Goal: Task Accomplishment & Management: Use online tool/utility

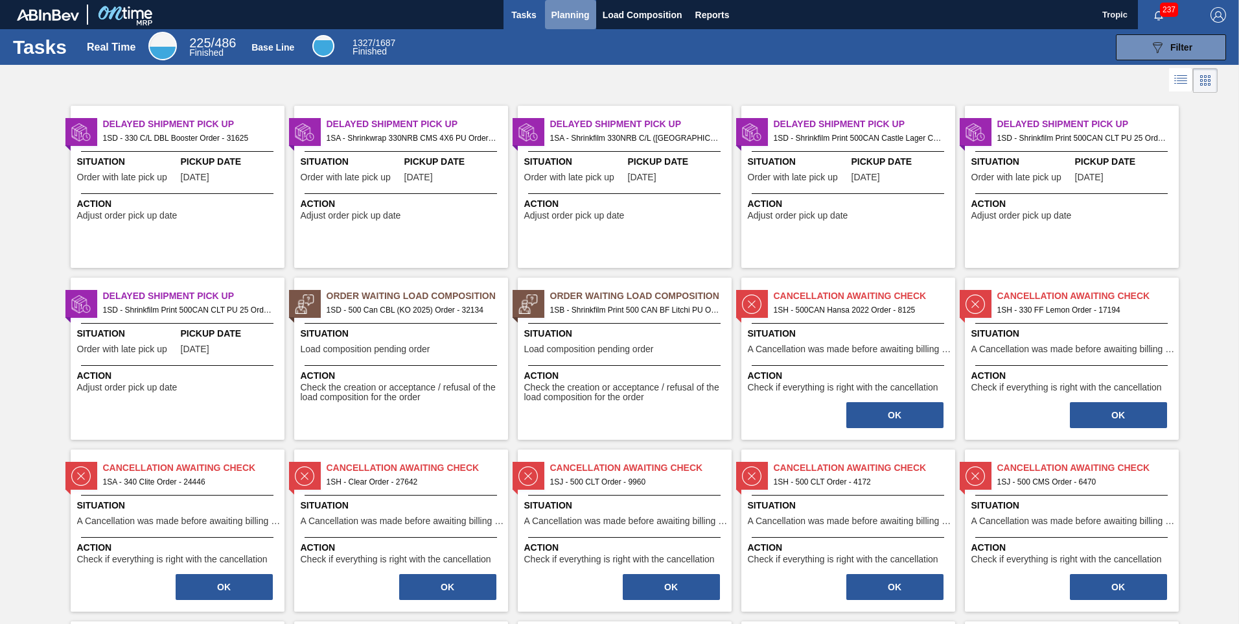
click at [554, 16] on span "Planning" at bounding box center [571, 15] width 38 height 16
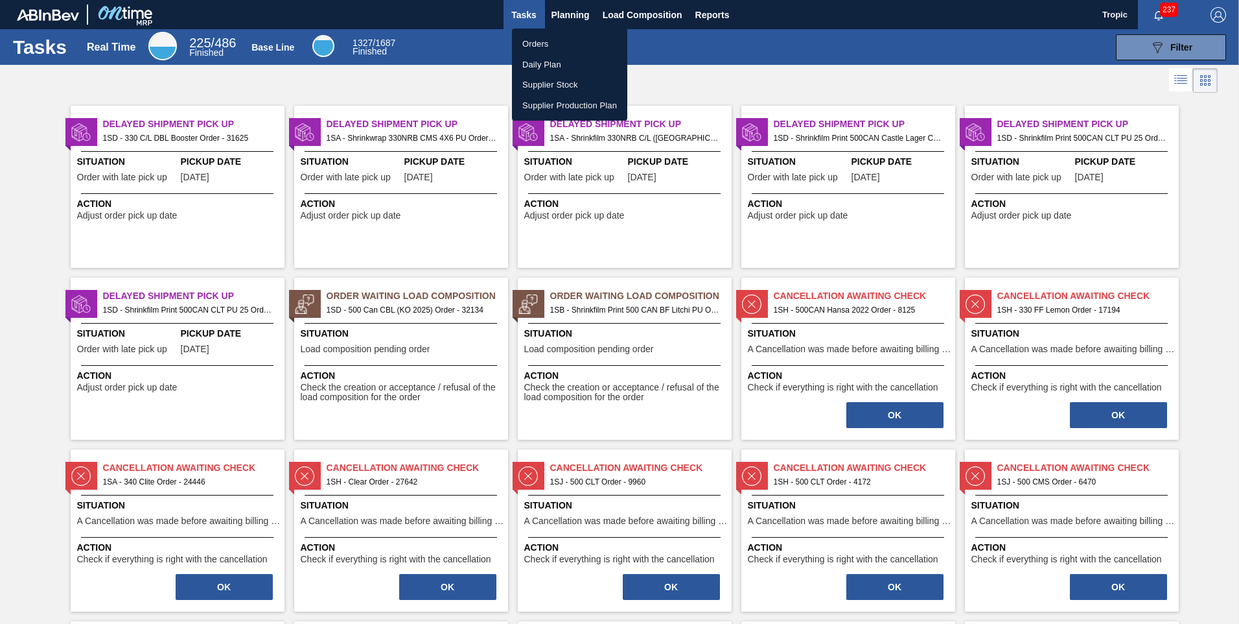
click at [549, 45] on li "Orders" at bounding box center [569, 44] width 115 height 21
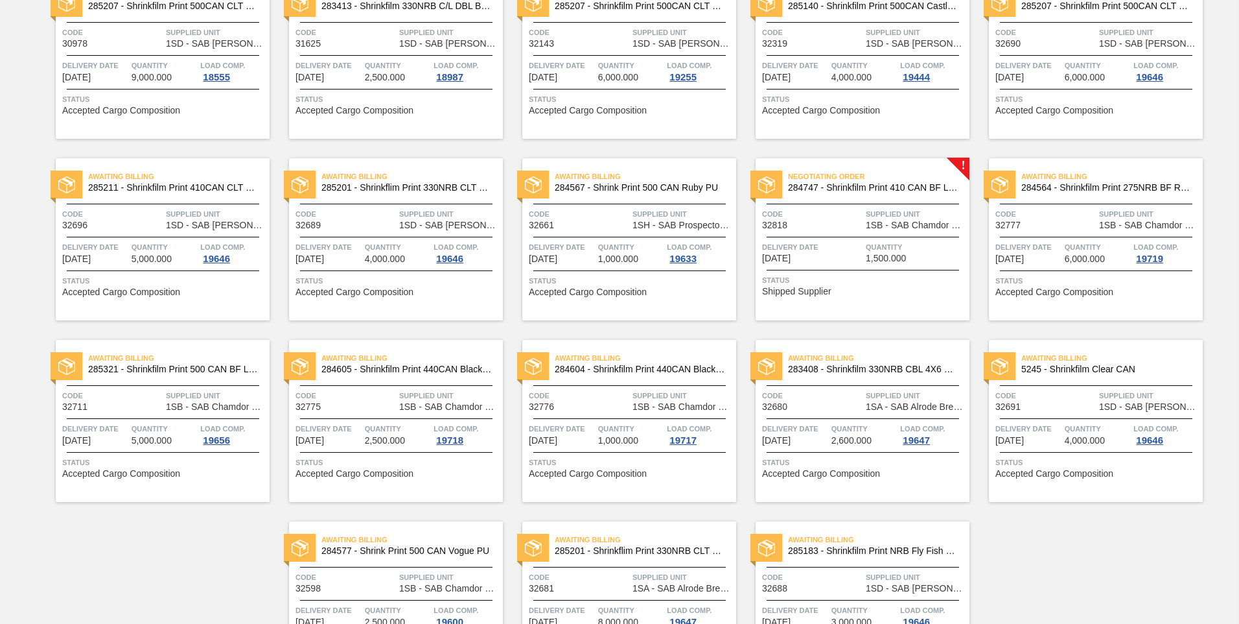
scroll to position [324, 0]
click at [859, 259] on div "Delivery Date [DATE]" at bounding box center [812, 251] width 100 height 23
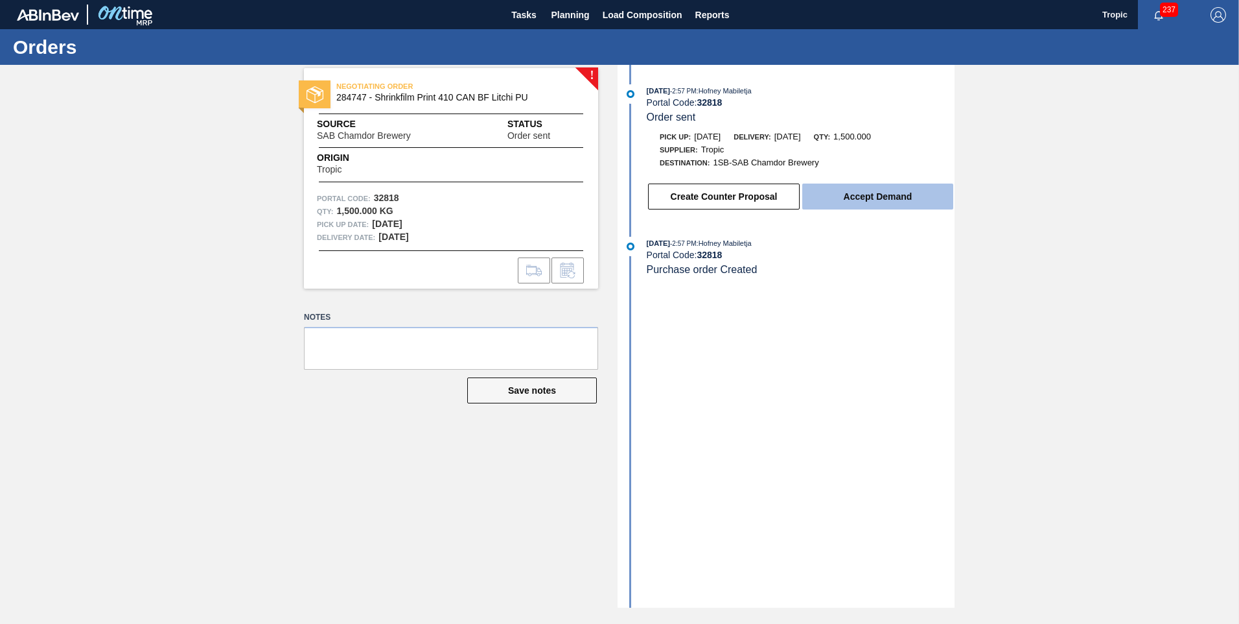
click at [858, 193] on button "Accept Demand" at bounding box center [877, 196] width 151 height 26
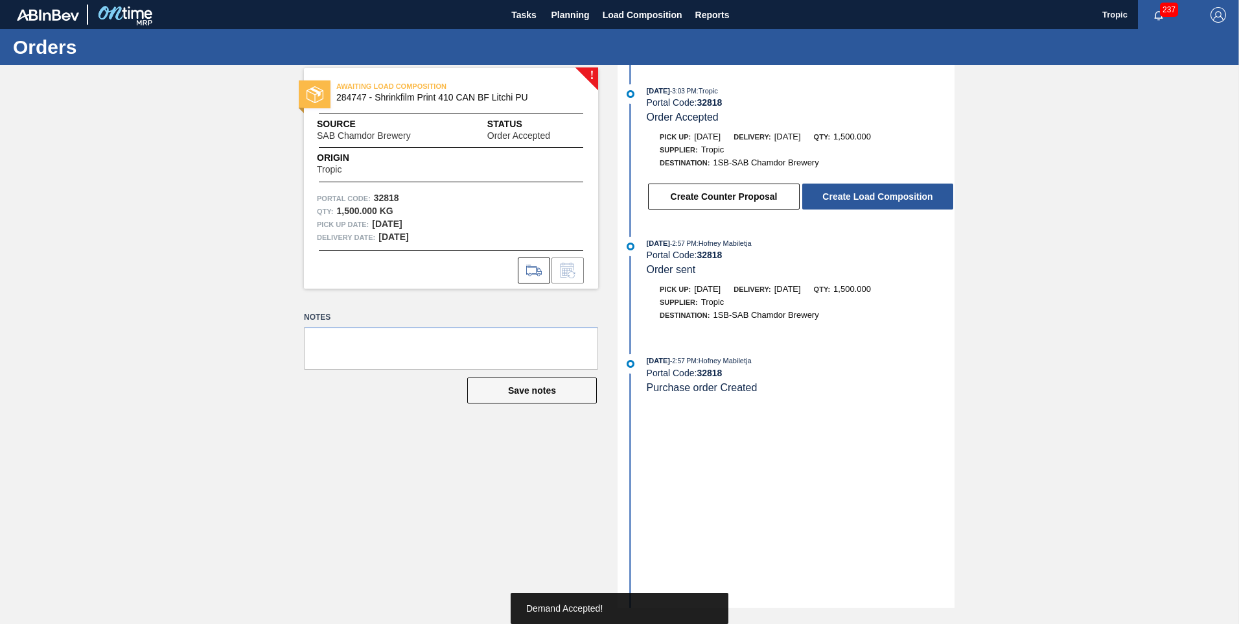
click at [858, 193] on button "Create Load Composition" at bounding box center [877, 196] width 151 height 26
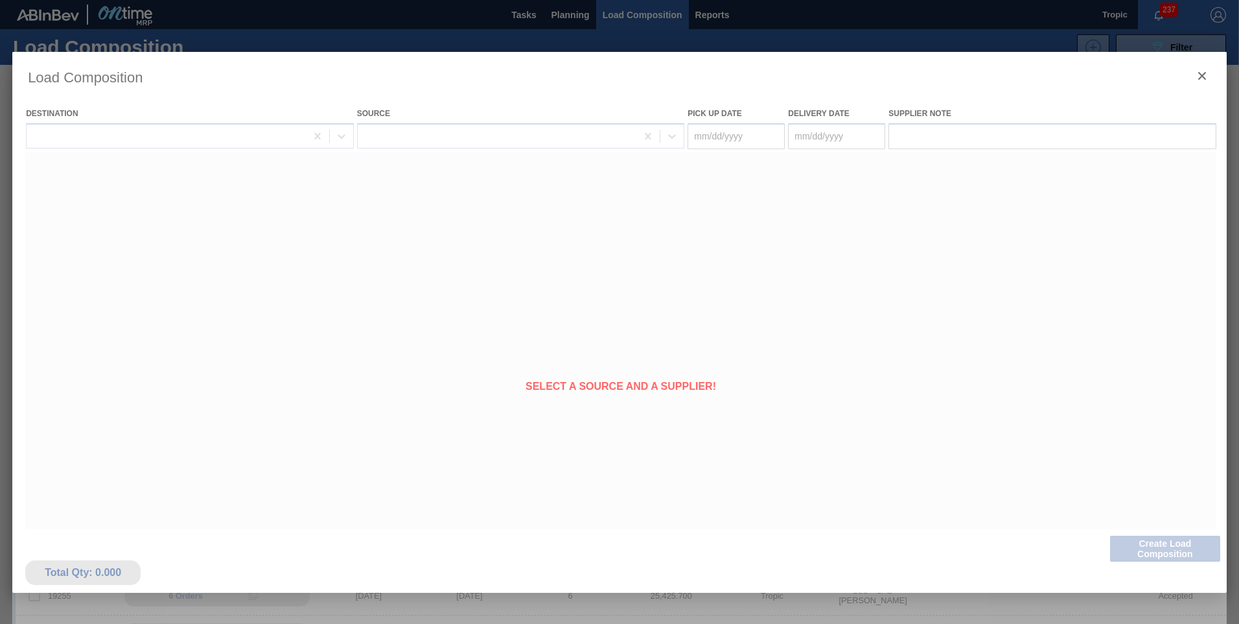
type Date "[DATE]"
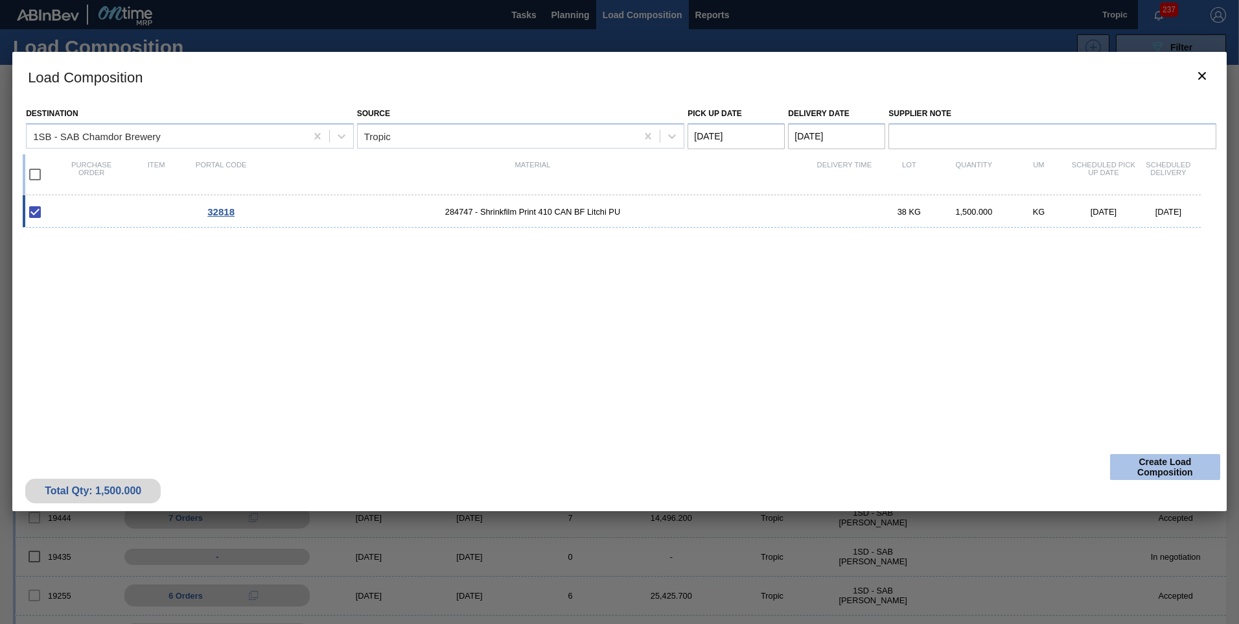
click at [1147, 463] on button "Create Load Composition" at bounding box center [1165, 467] width 110 height 26
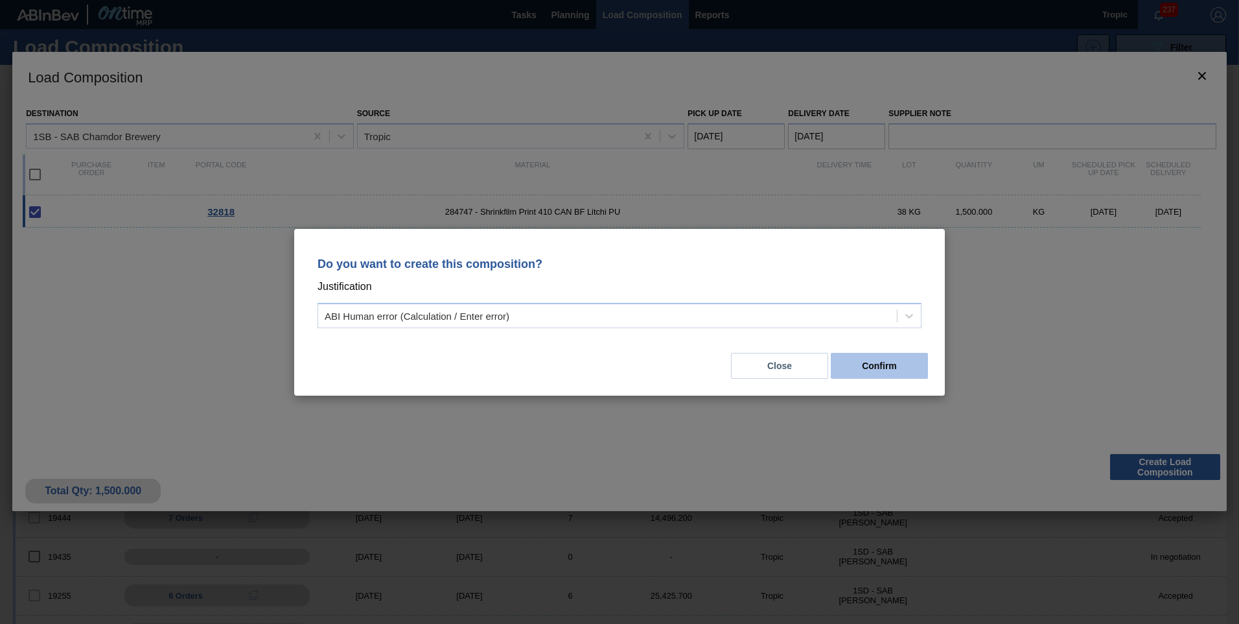
click at [913, 376] on button "Confirm" at bounding box center [879, 366] width 97 height 26
